Goal: Find specific page/section: Find specific page/section

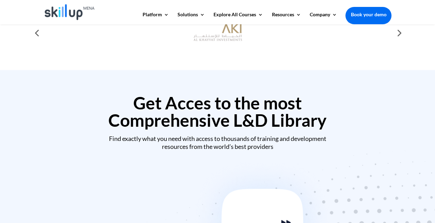
scroll to position [259, 0]
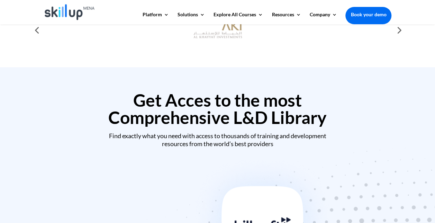
click at [78, 19] on img at bounding box center [70, 12] width 50 height 16
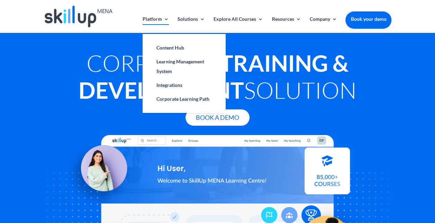
click at [151, 19] on link "Platform" at bounding box center [155, 25] width 26 height 16
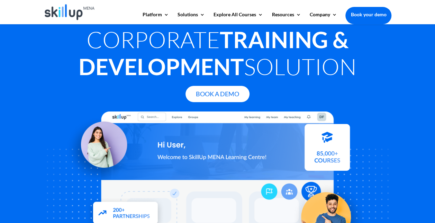
scroll to position [9, 0]
